Goal: Contribute content: Add original content to the website for others to see

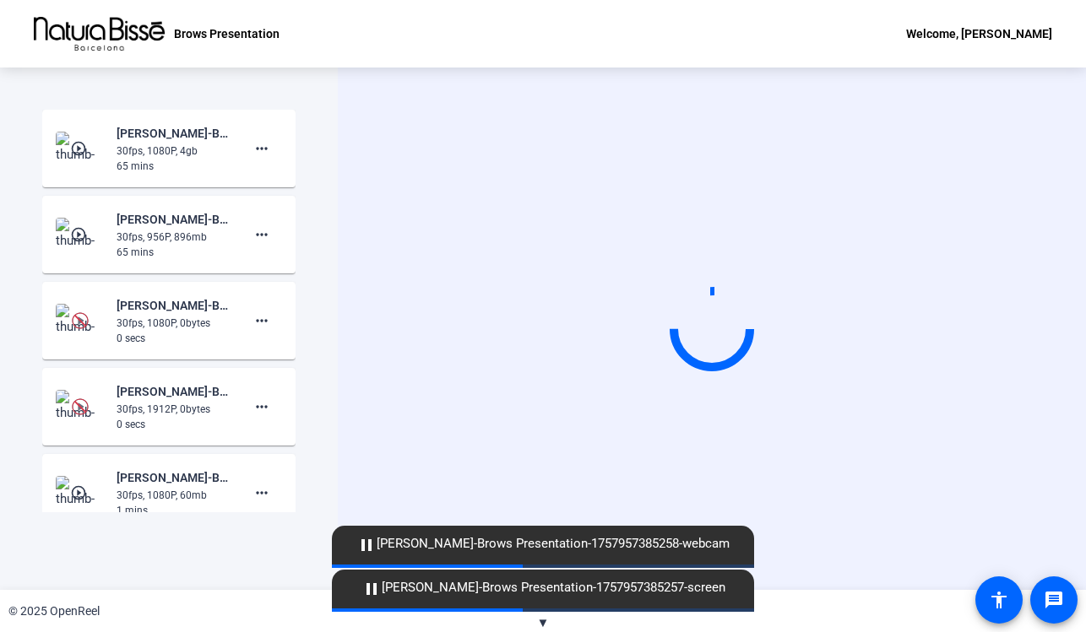
scroll to position [232, 0]
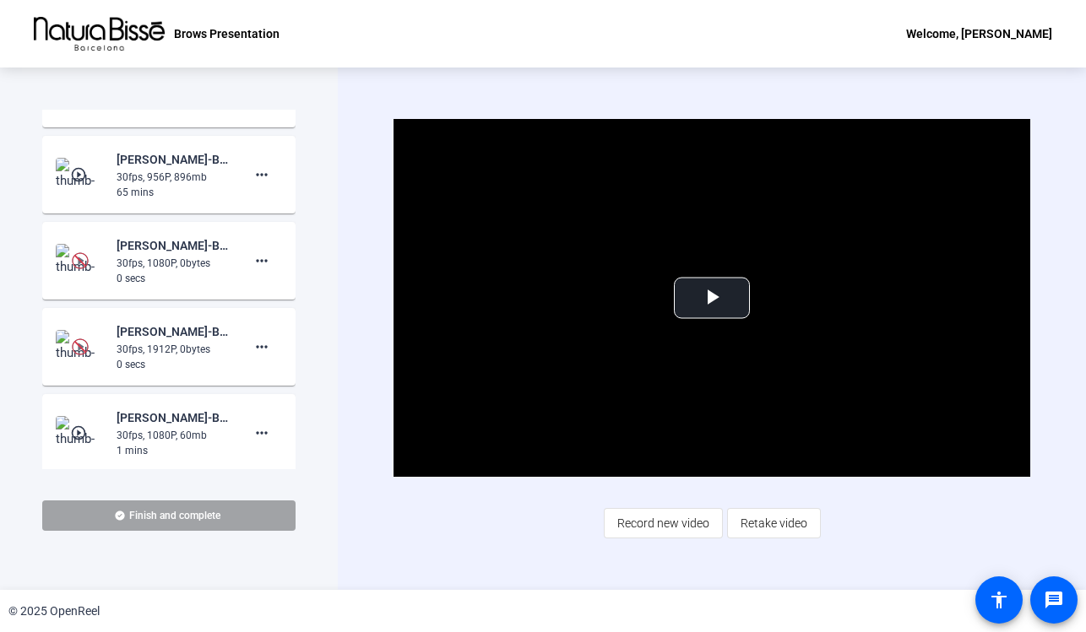
click at [171, 514] on span "Finish and complete" at bounding box center [174, 516] width 91 height 14
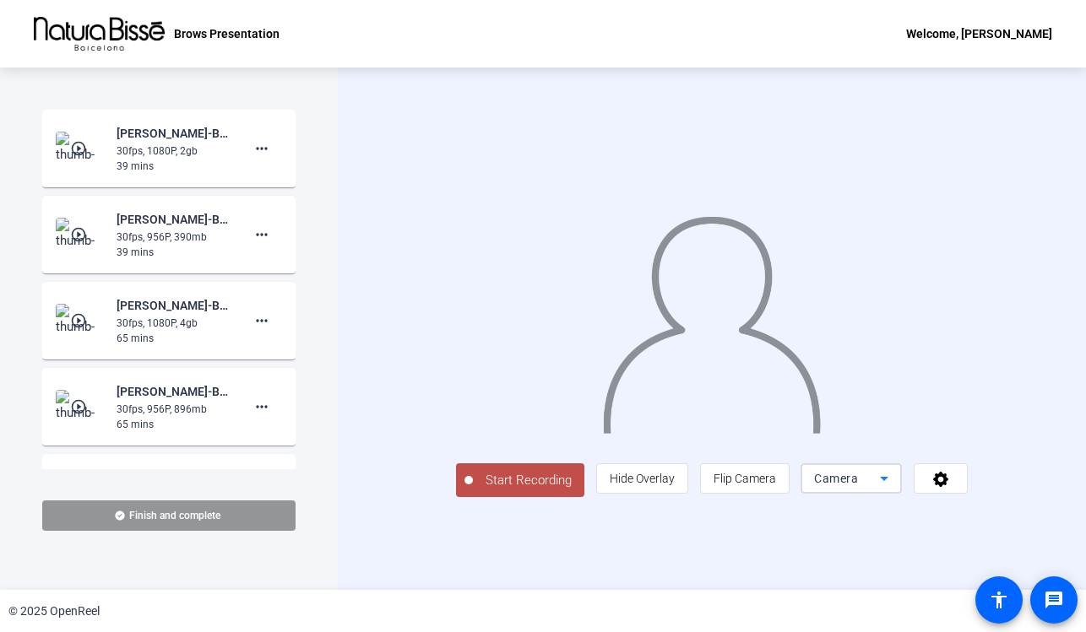
click at [894, 489] on icon at bounding box center [884, 479] width 20 height 20
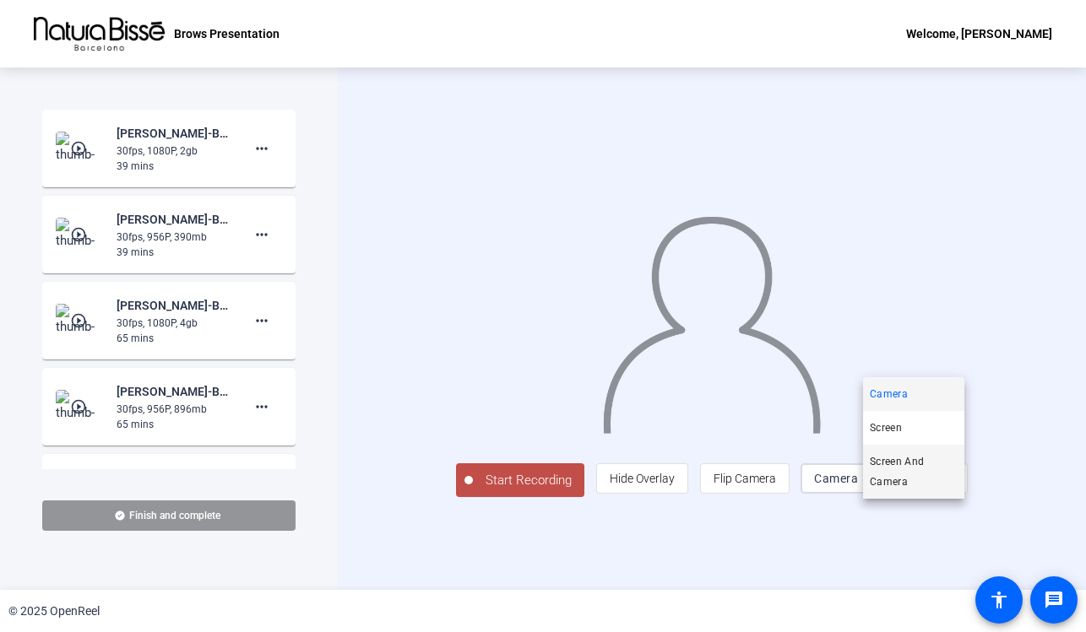
click at [924, 485] on span "Screen And Camera" at bounding box center [914, 472] width 88 height 41
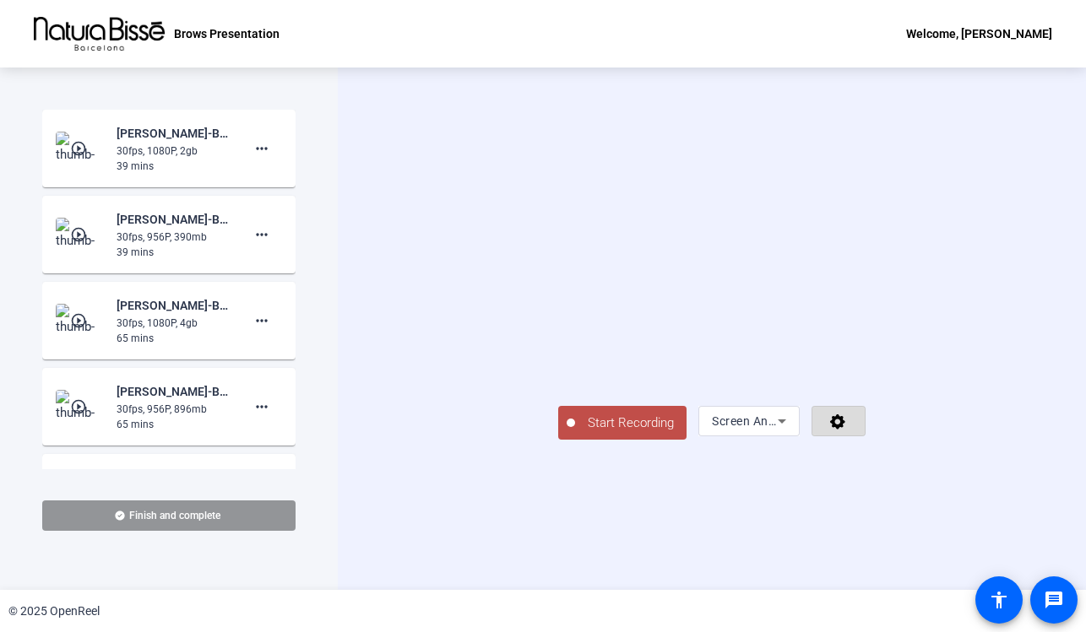
click at [865, 442] on span at bounding box center [838, 421] width 52 height 41
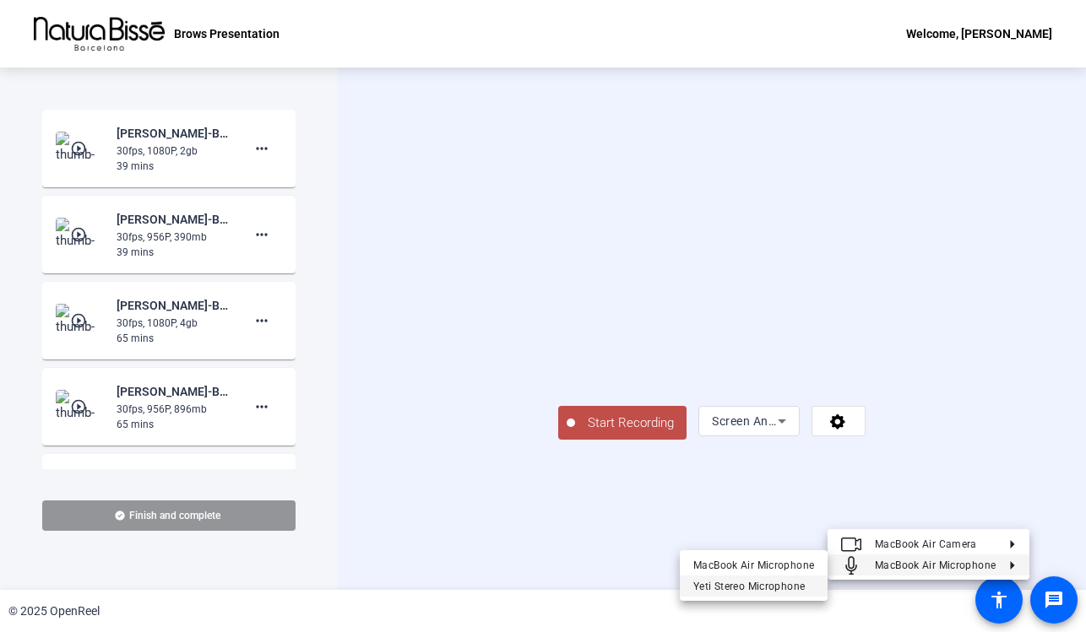
click at [771, 589] on span "Yeti Stereo Microphone" at bounding box center [748, 586] width 111 height 12
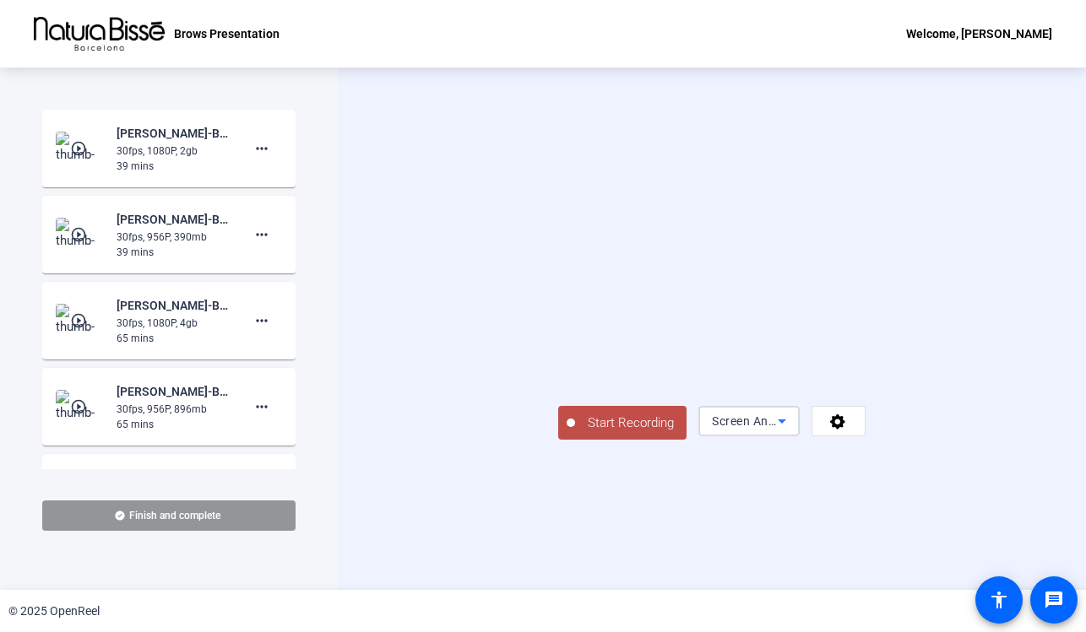
click at [792, 431] on icon at bounding box center [782, 421] width 20 height 20
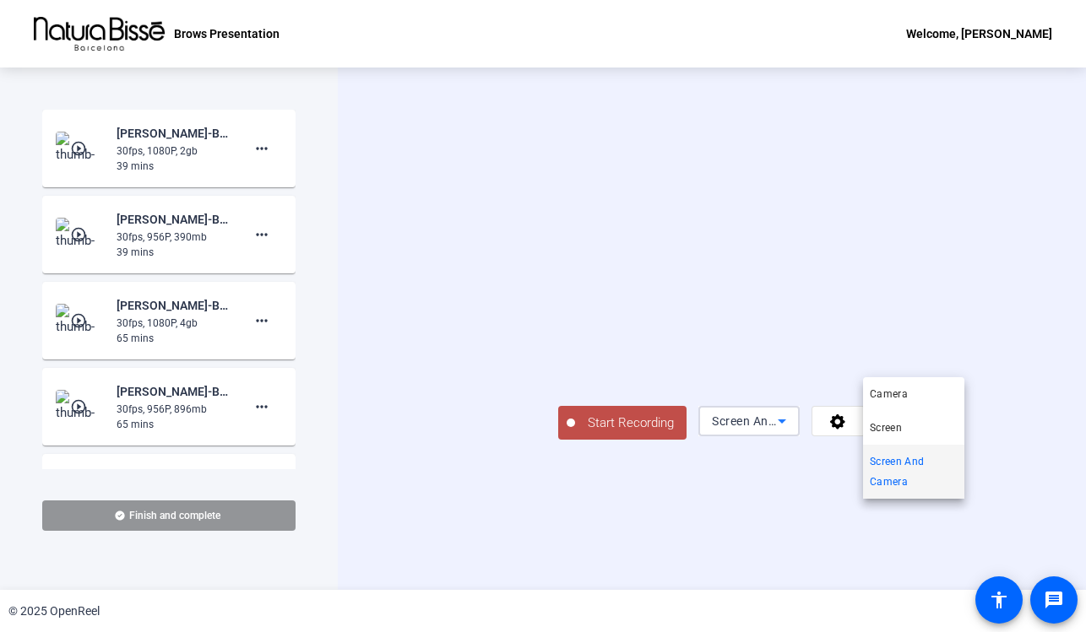
click at [1013, 512] on div at bounding box center [543, 316] width 1086 height 632
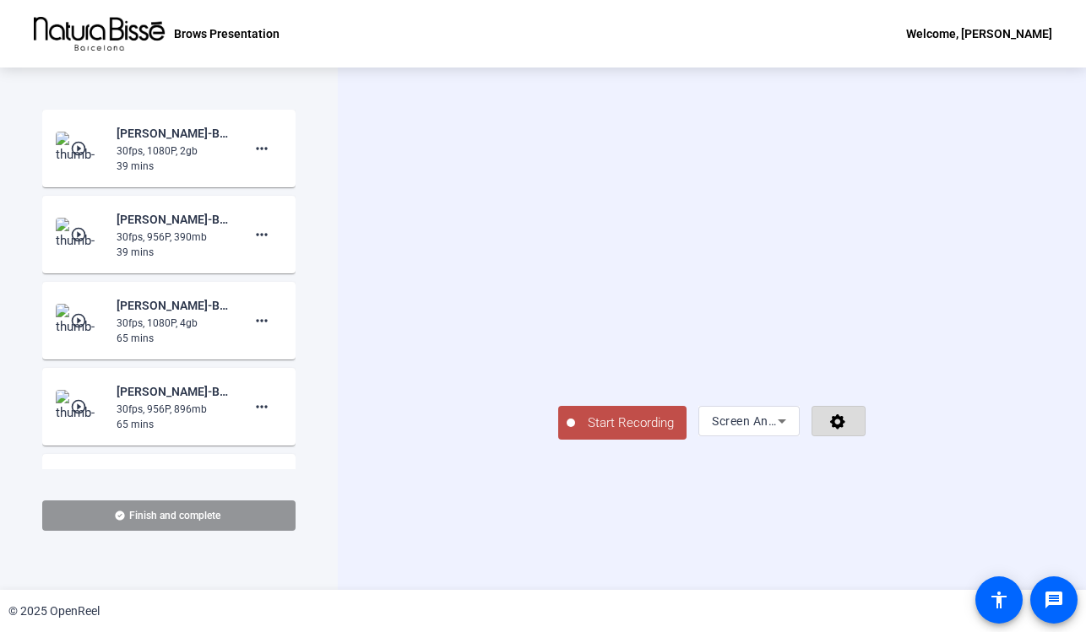
click at [848, 430] on icon at bounding box center [837, 421] width 19 height 17
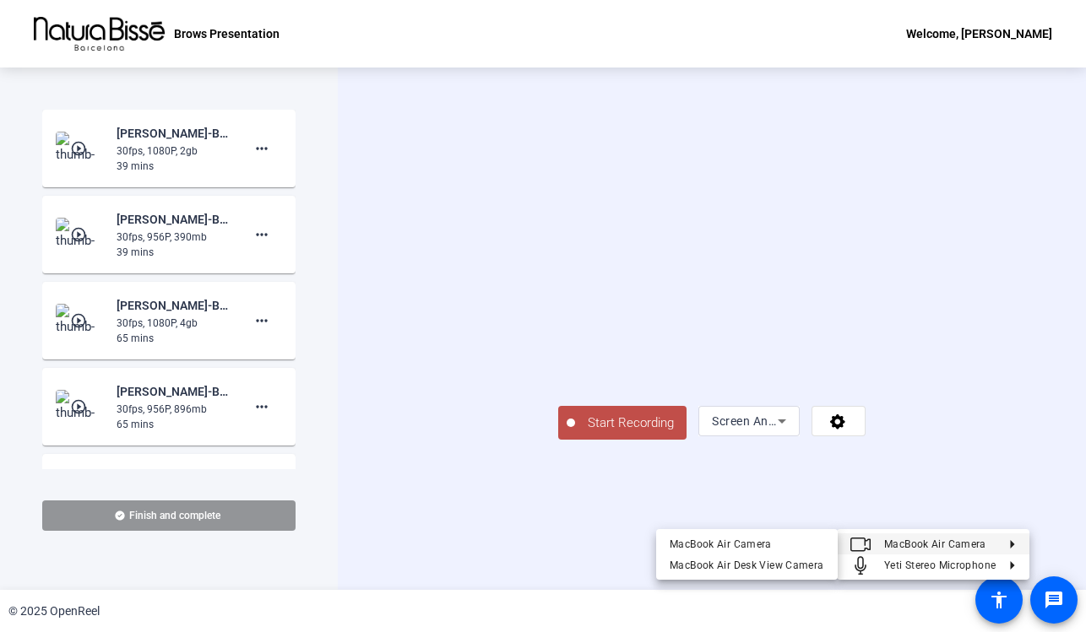
click at [1063, 425] on div at bounding box center [543, 316] width 1086 height 632
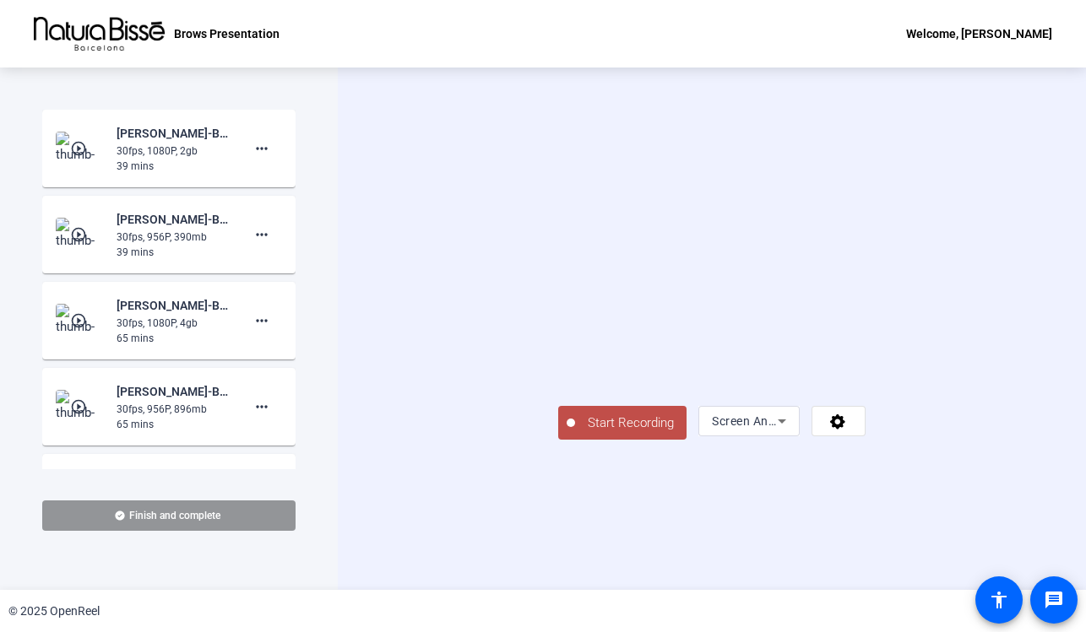
click at [575, 433] on span "Start Recording" at bounding box center [630, 423] width 111 height 19
